Goal: Check status: Check status

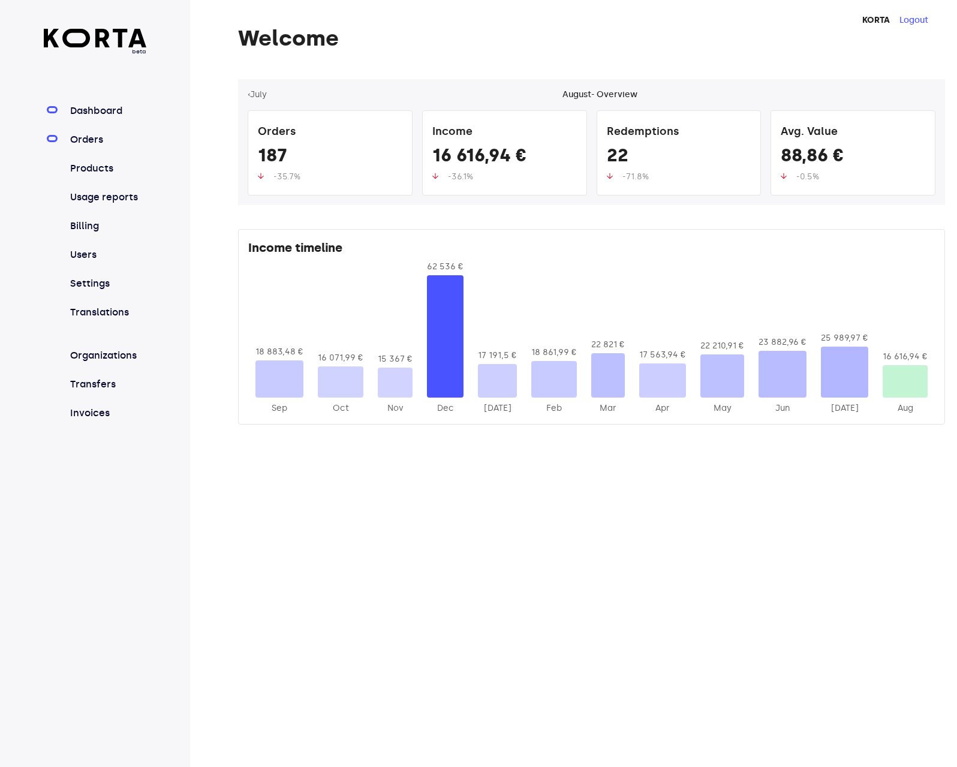
click at [84, 146] on link "Orders" at bounding box center [107, 140] width 79 height 14
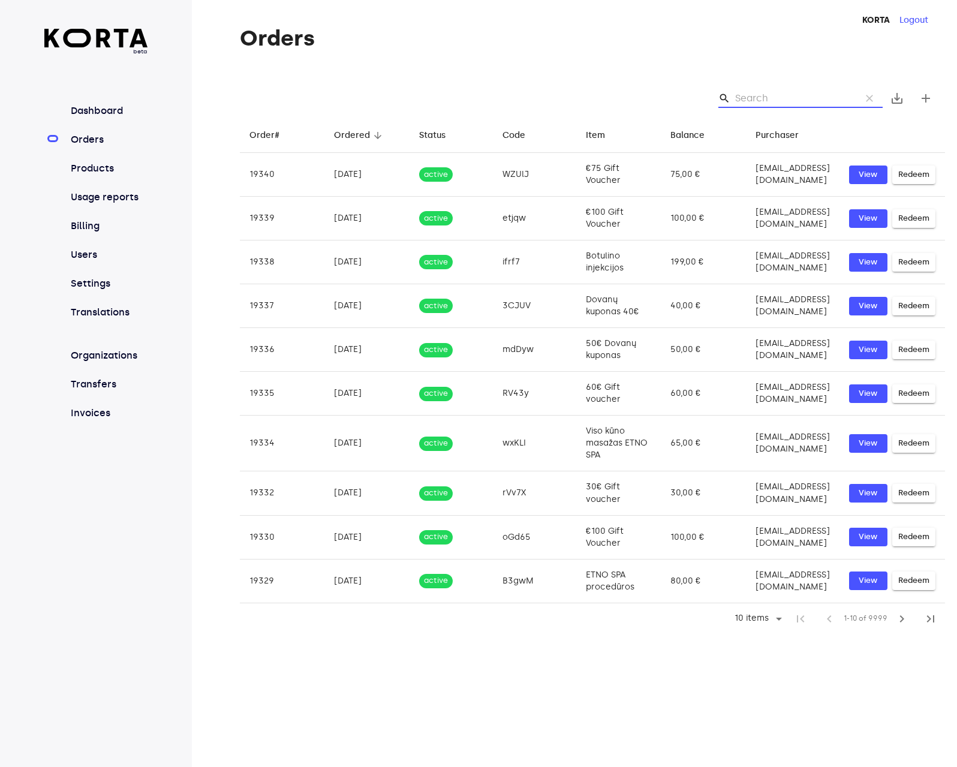
click at [761, 93] on input "Search" at bounding box center [793, 98] width 116 height 19
paste input "F0vPK"
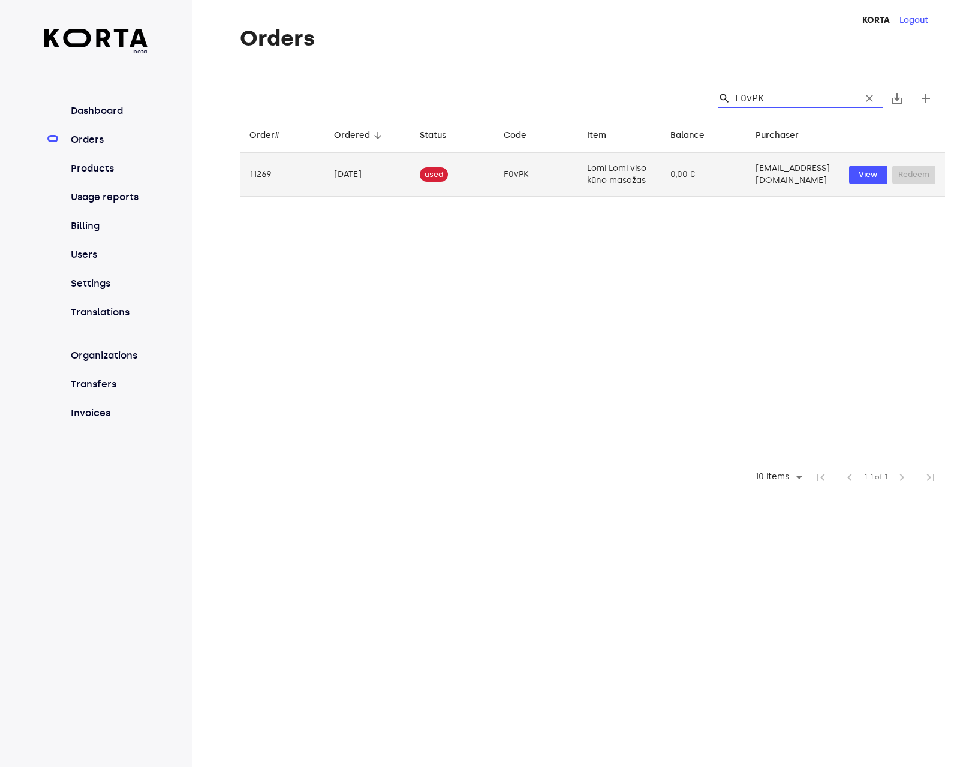
type input "F0vPK"
click at [583, 179] on td "Lomi Lomi viso kūno masažas" at bounding box center [618, 175] width 83 height 44
